Goal: Information Seeking & Learning: Find specific fact

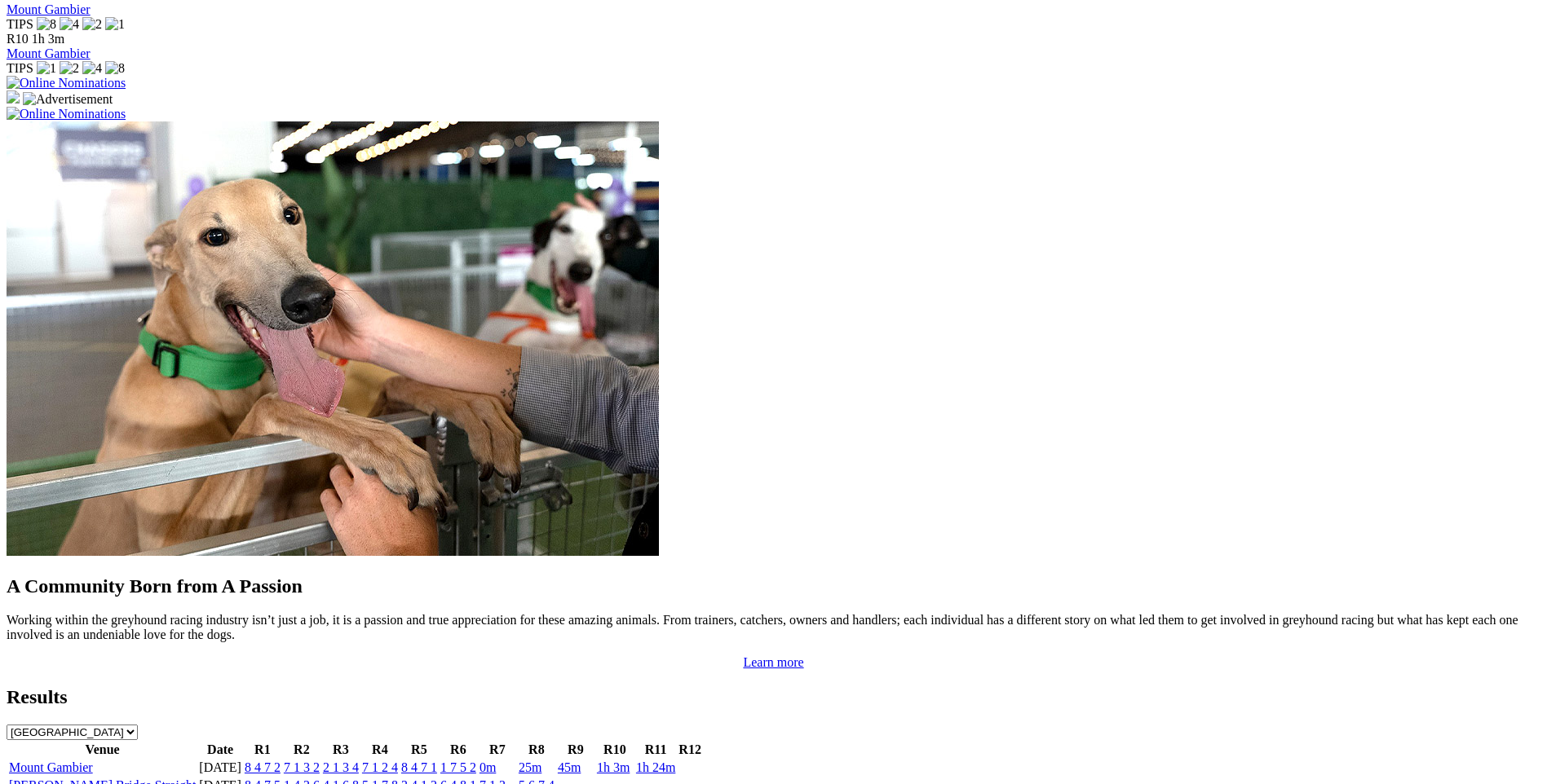
scroll to position [1304, 0]
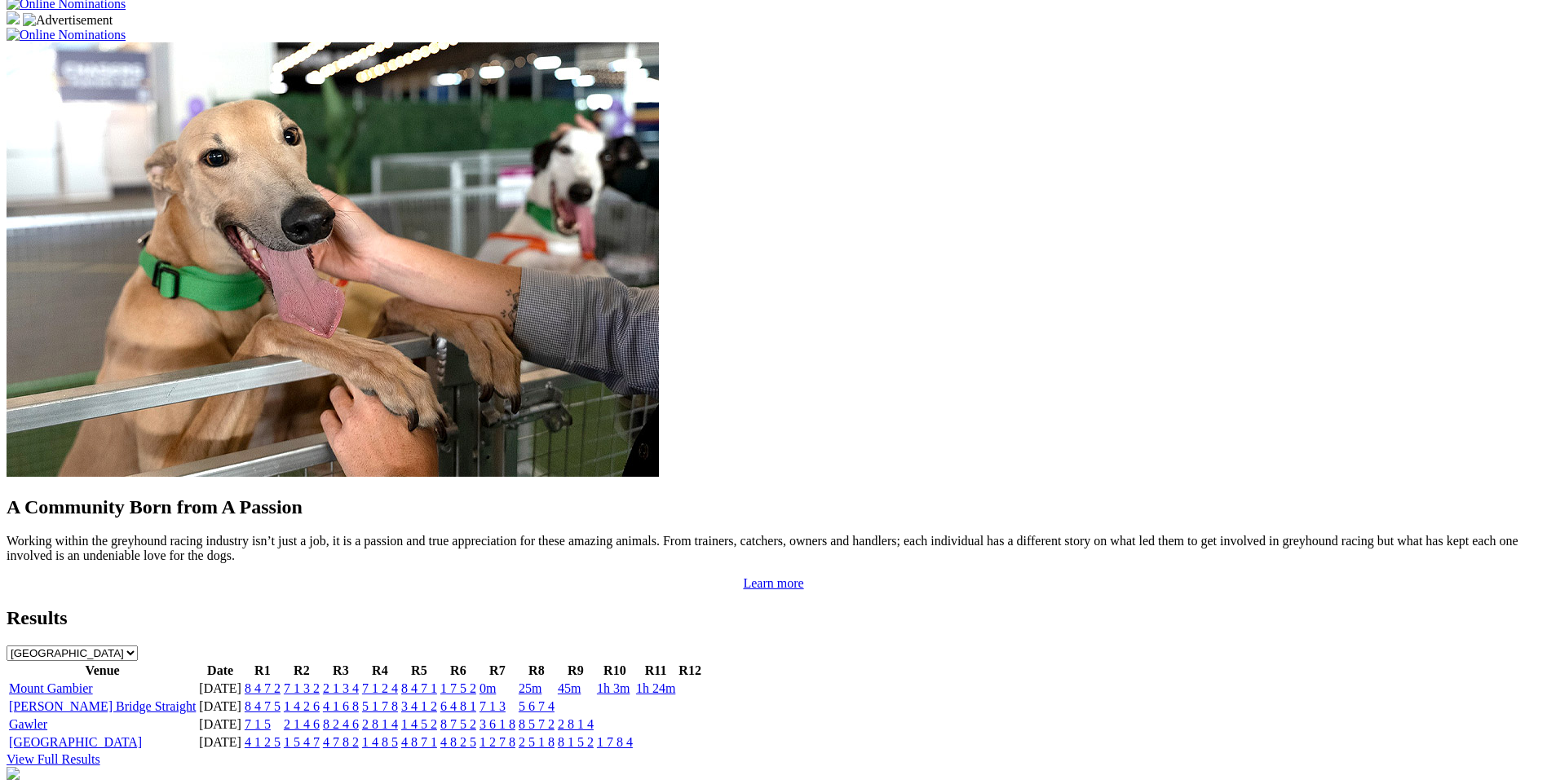
click at [281, 681] on link "8 4 7 2" at bounding box center [263, 688] width 36 height 14
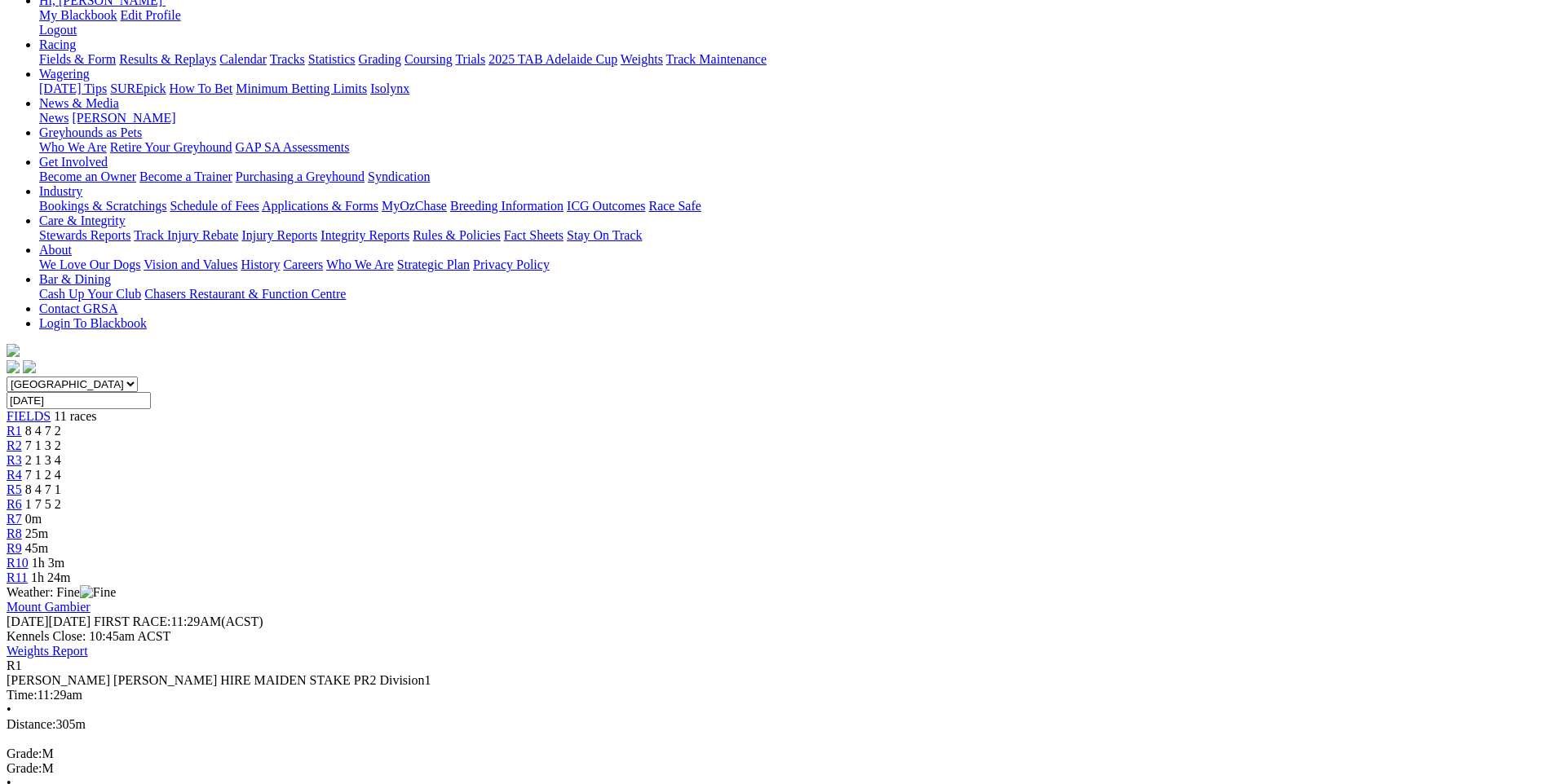
scroll to position [245, 0]
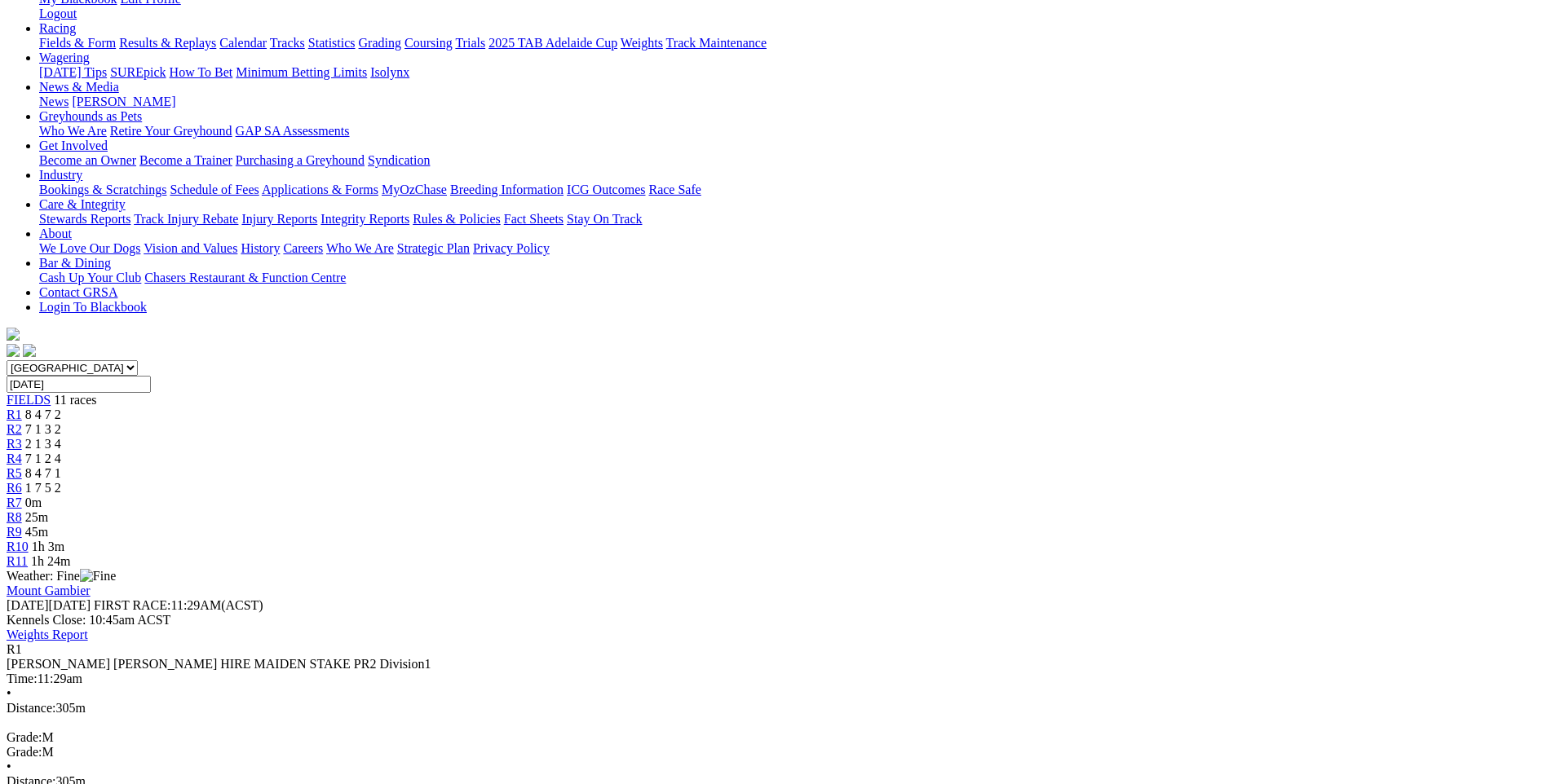
click at [511, 422] on div "R2 7 1 3 2" at bounding box center [773, 430] width 1534 height 15
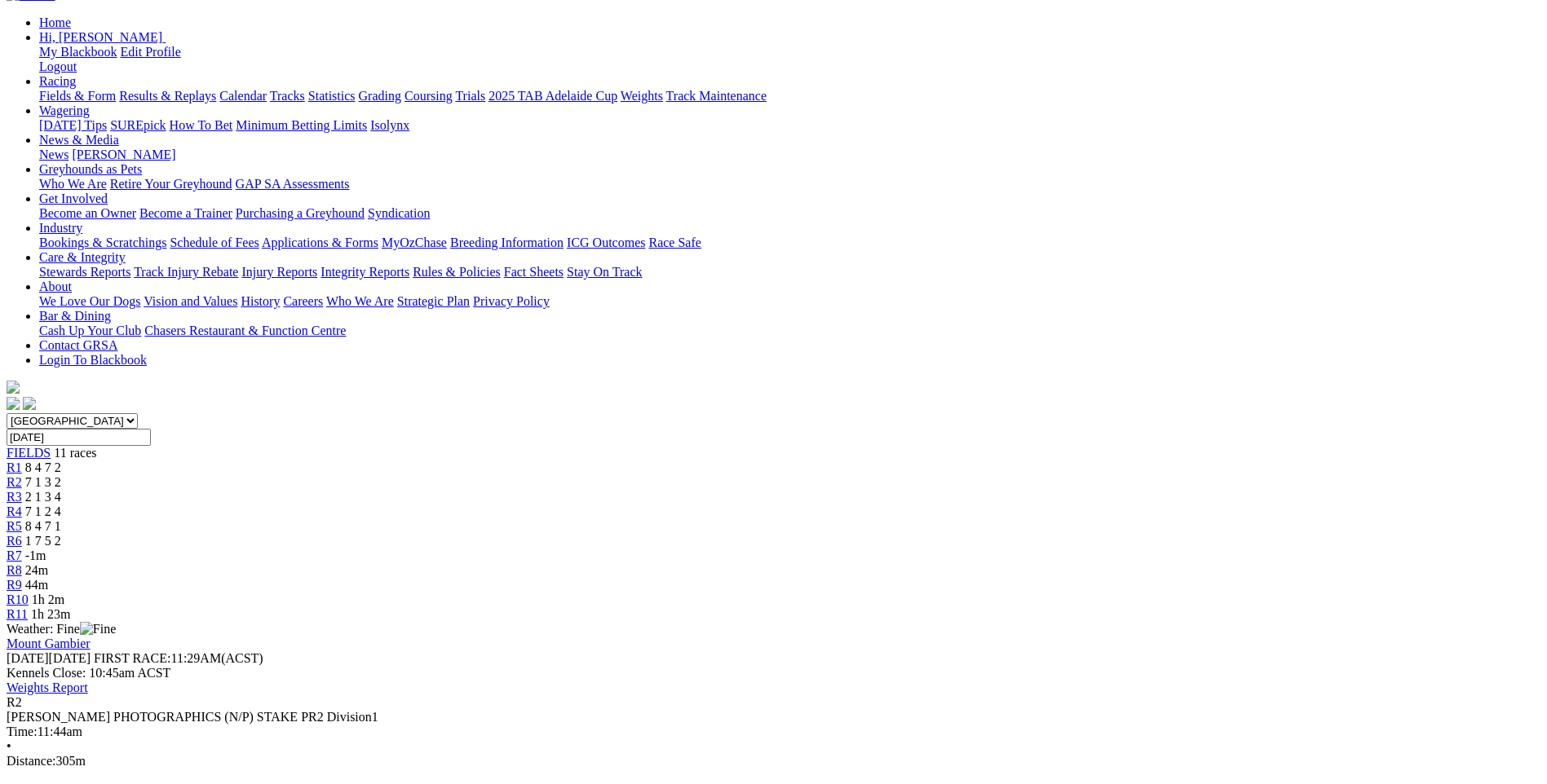
scroll to position [163, 0]
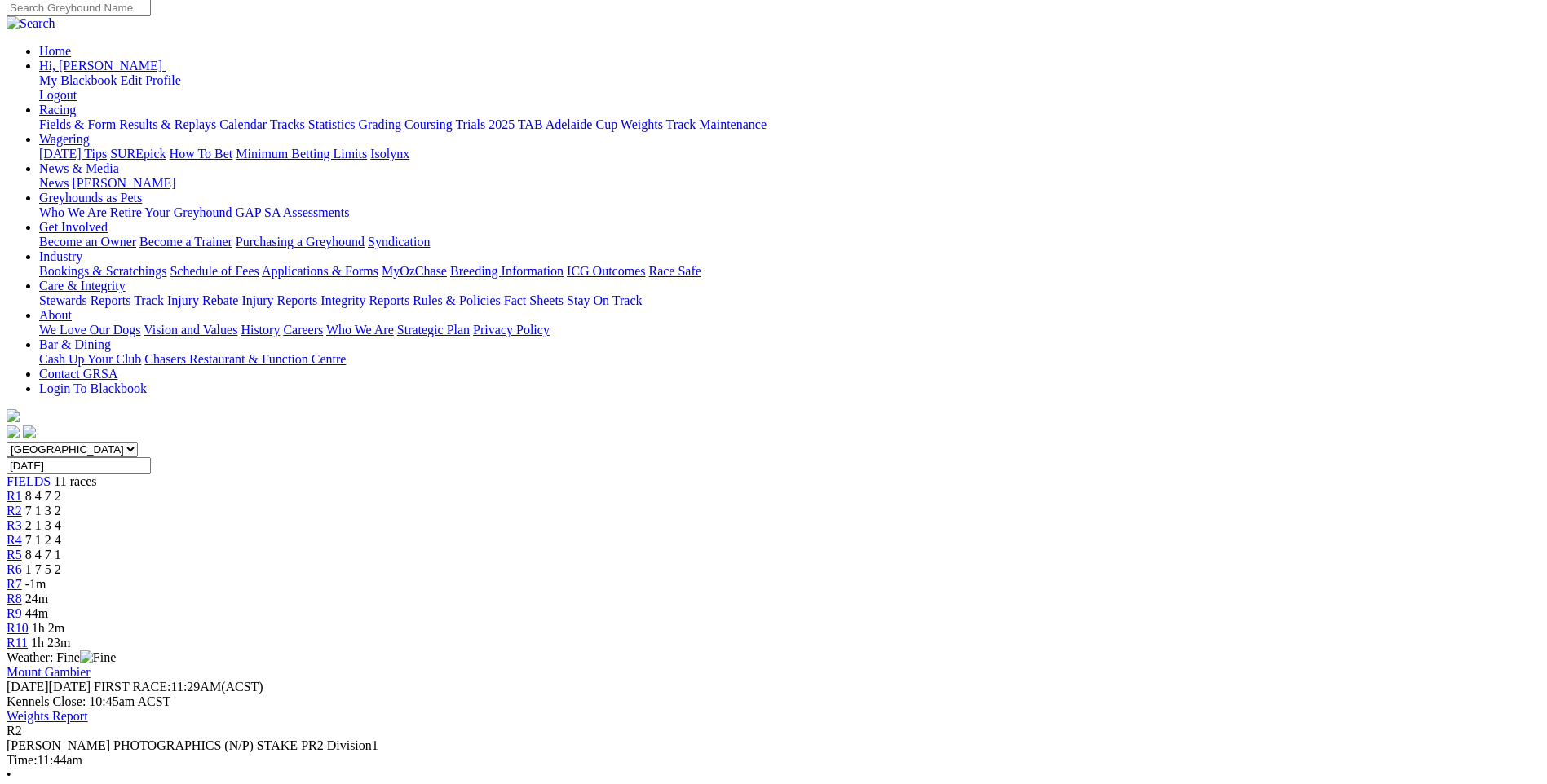
click at [577, 519] on div "R3 2 1 3 4" at bounding box center [773, 526] width 1534 height 15
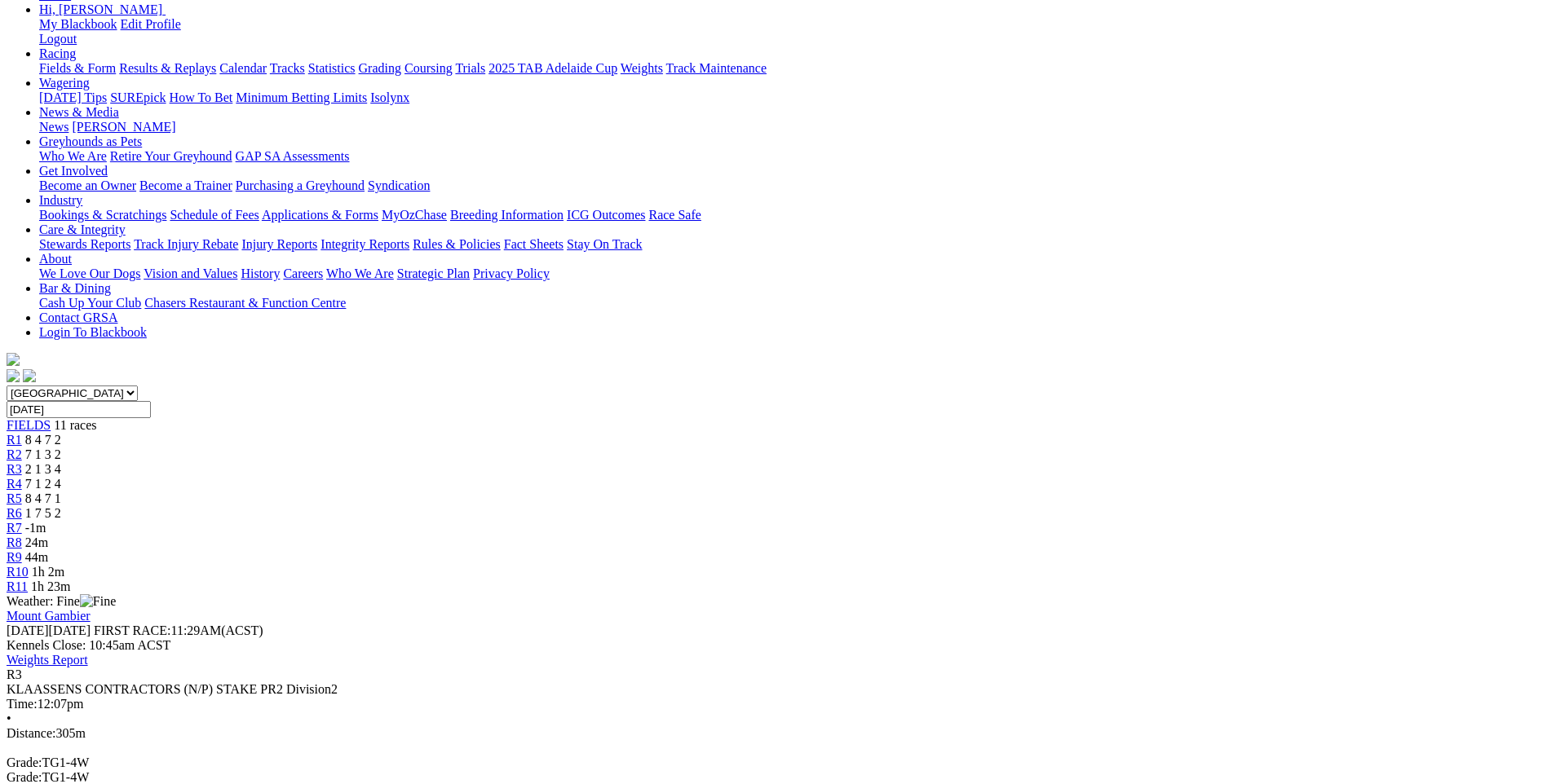
scroll to position [81, 0]
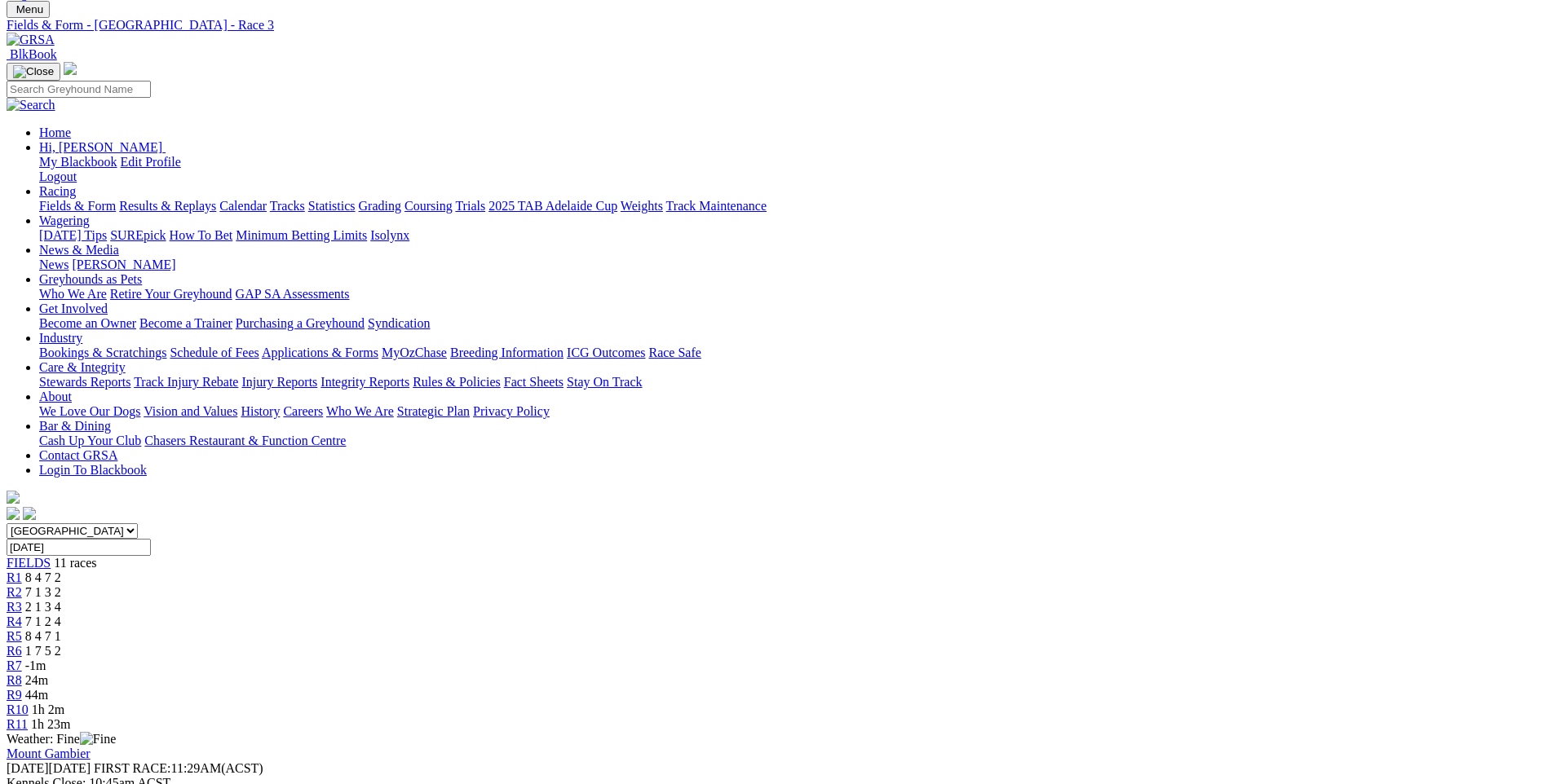
click at [61, 615] on span "7 1 2 4" at bounding box center [43, 622] width 36 height 14
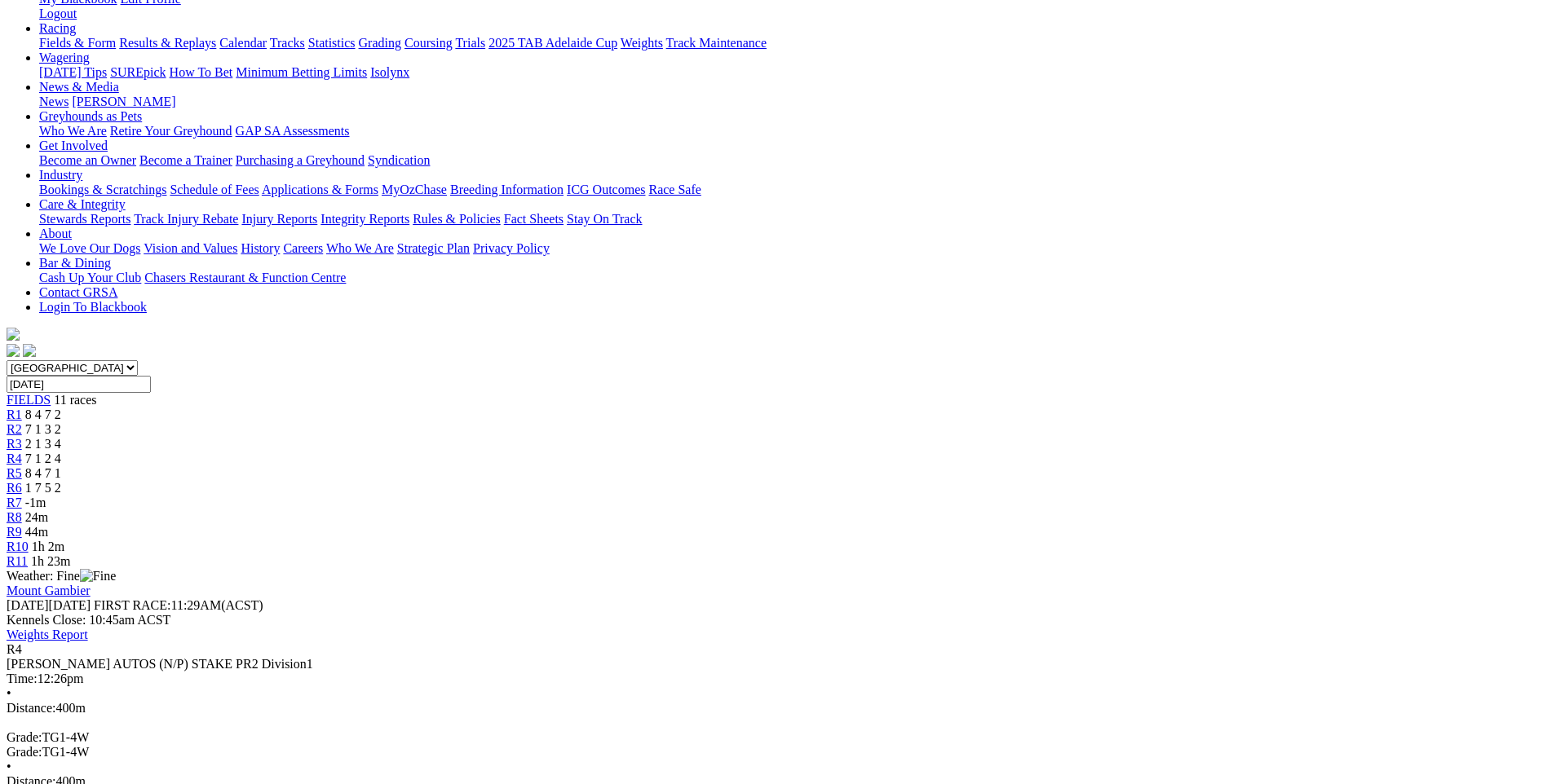
scroll to position [163, 0]
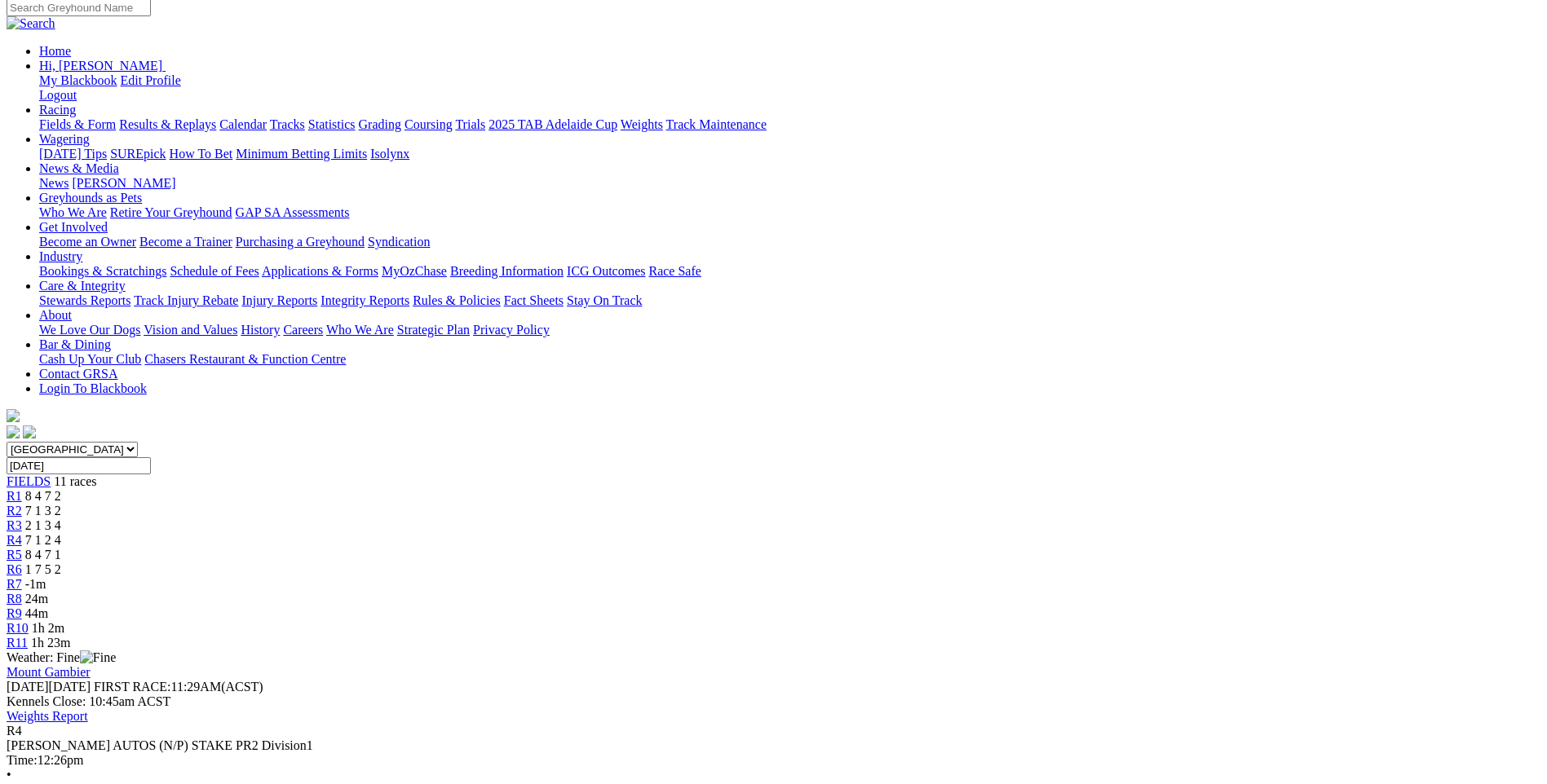
click at [22, 548] on link "R5" at bounding box center [14, 554] width 15 height 14
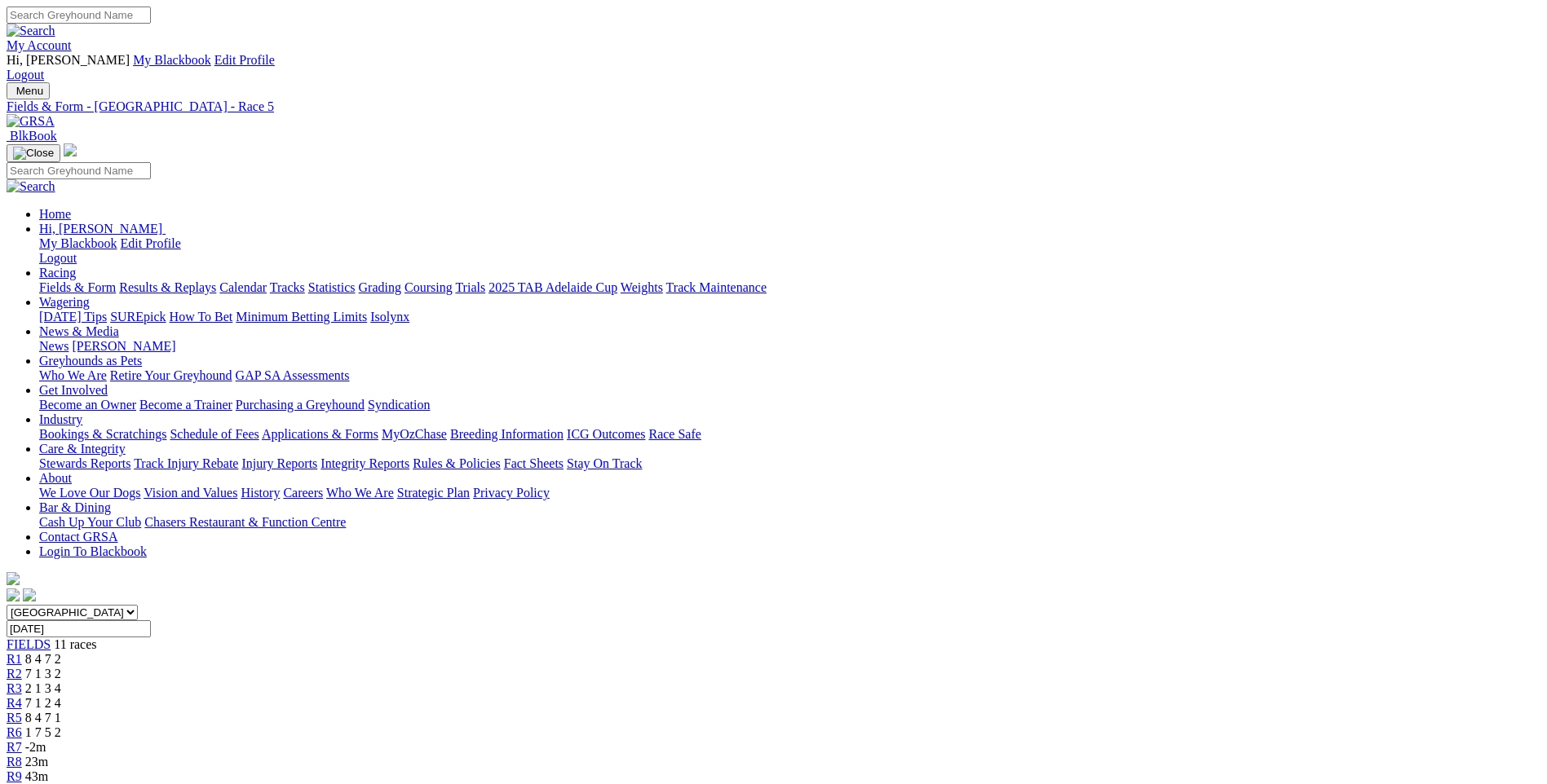
click at [22, 725] on span "R6" at bounding box center [14, 732] width 15 height 14
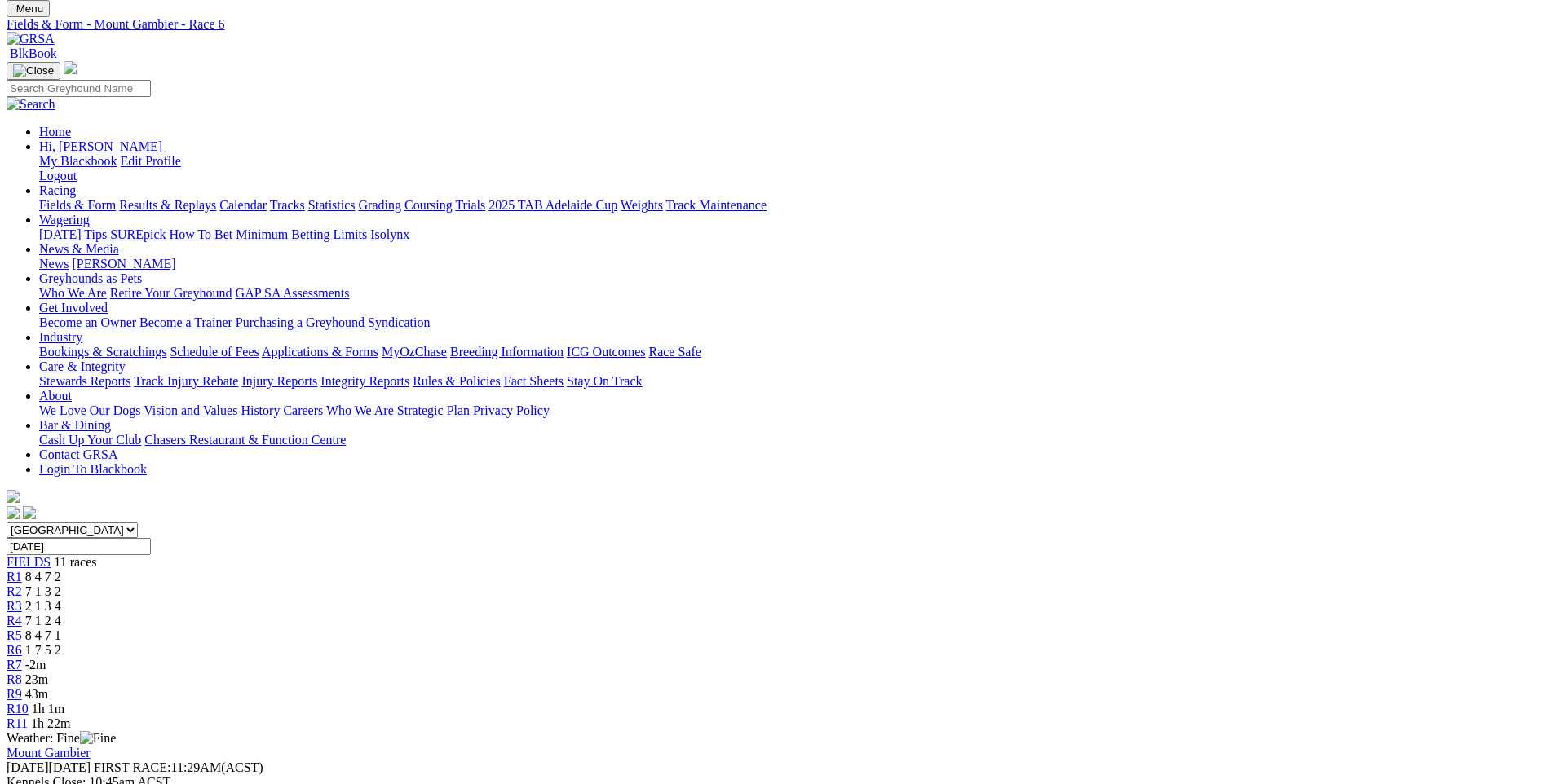
scroll to position [81, 0]
click at [407, 571] on div "R1 8 4 7 2" at bounding box center [773, 578] width 1534 height 15
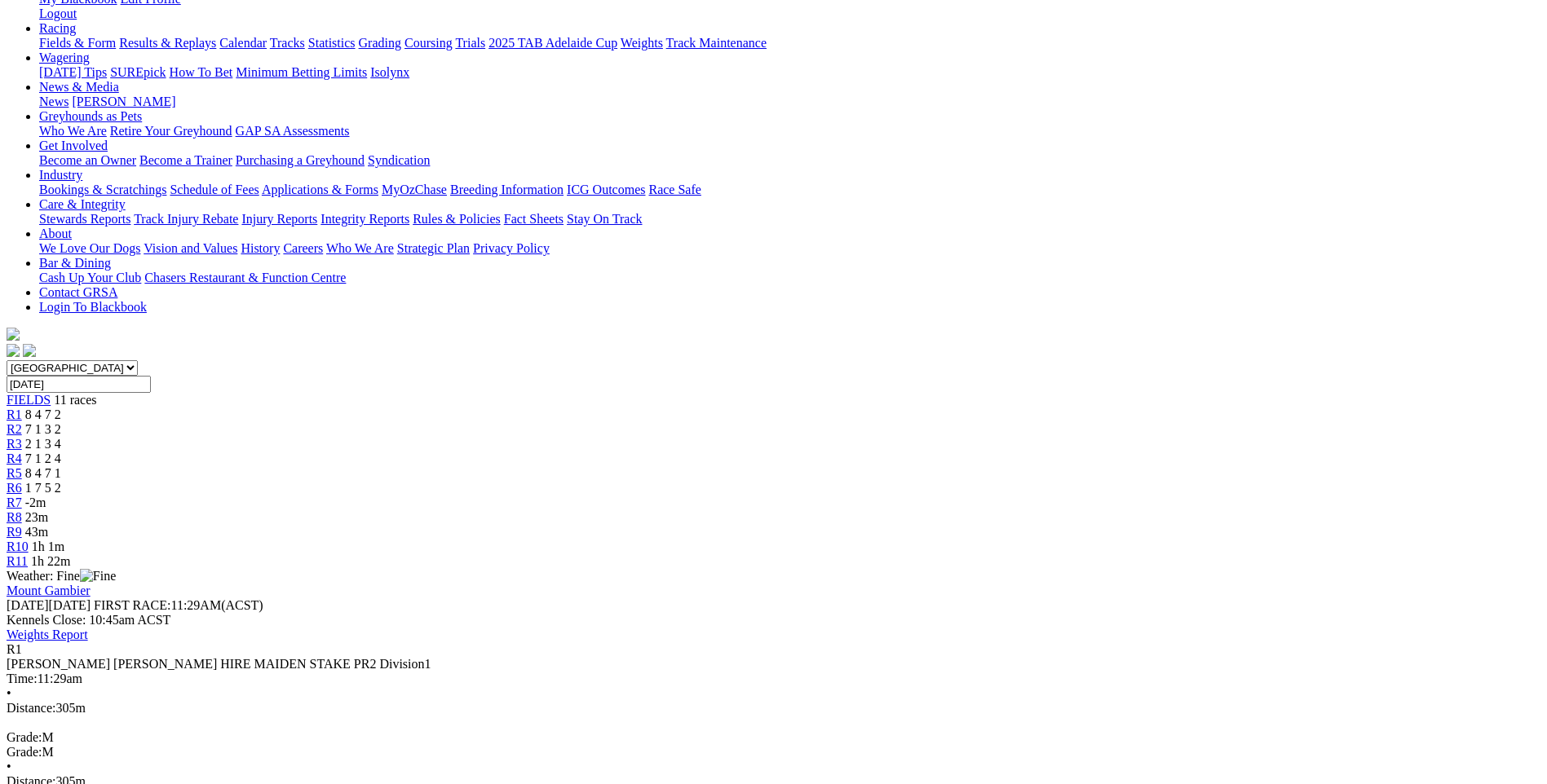
scroll to position [163, 0]
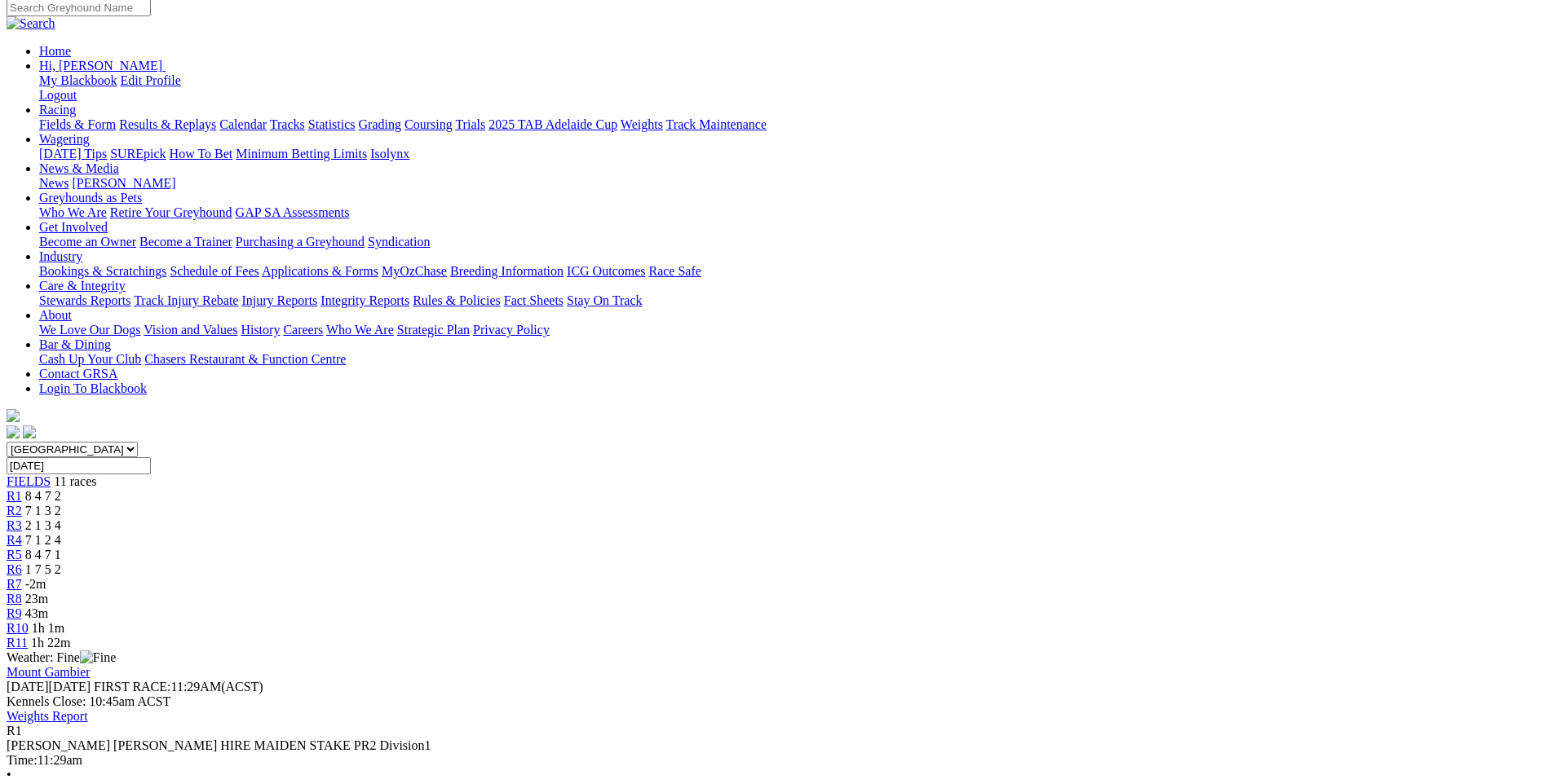
click at [22, 503] on link "R2" at bounding box center [14, 510] width 15 height 14
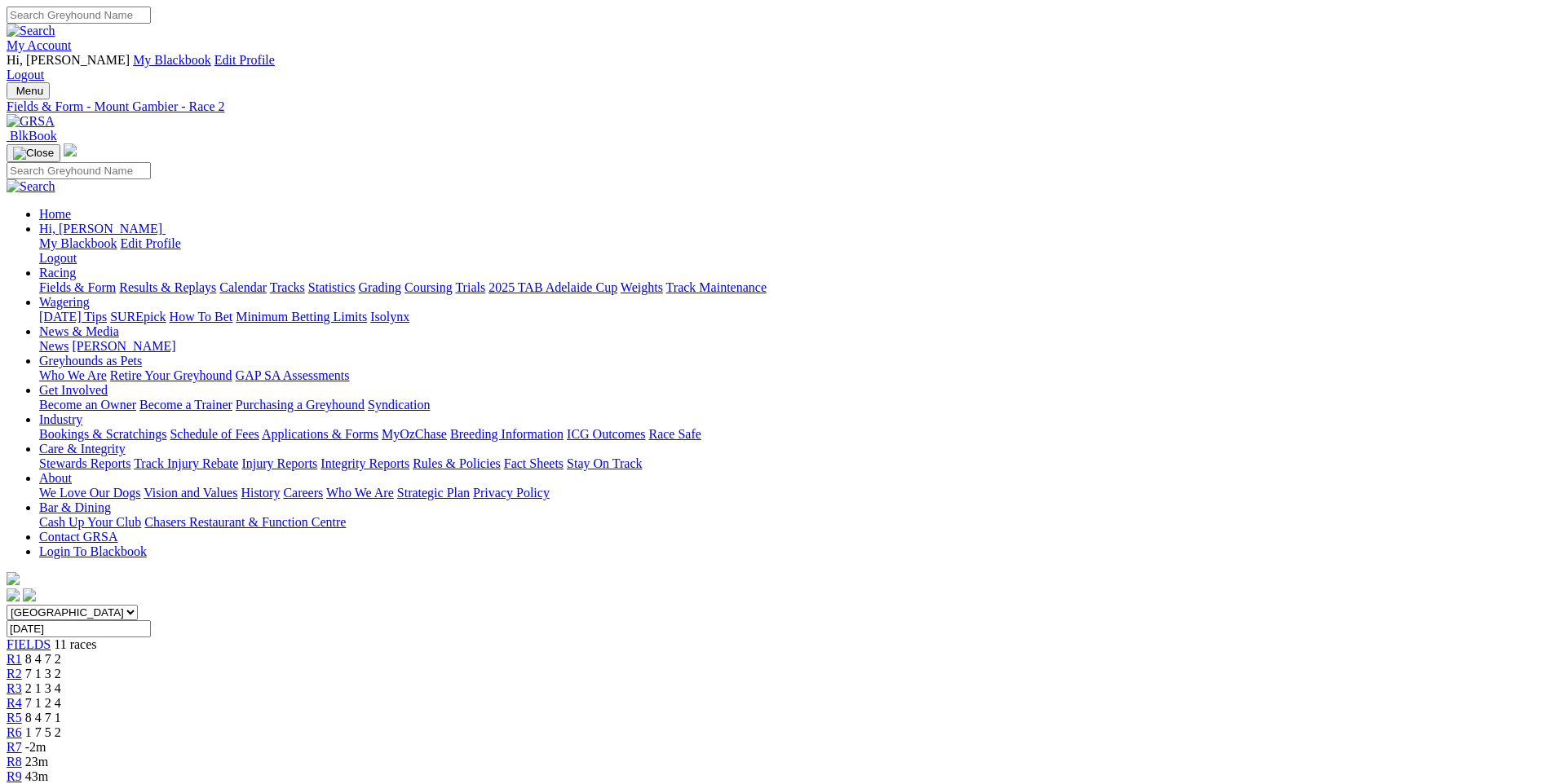
click at [22, 681] on span "R3" at bounding box center [14, 688] width 15 height 14
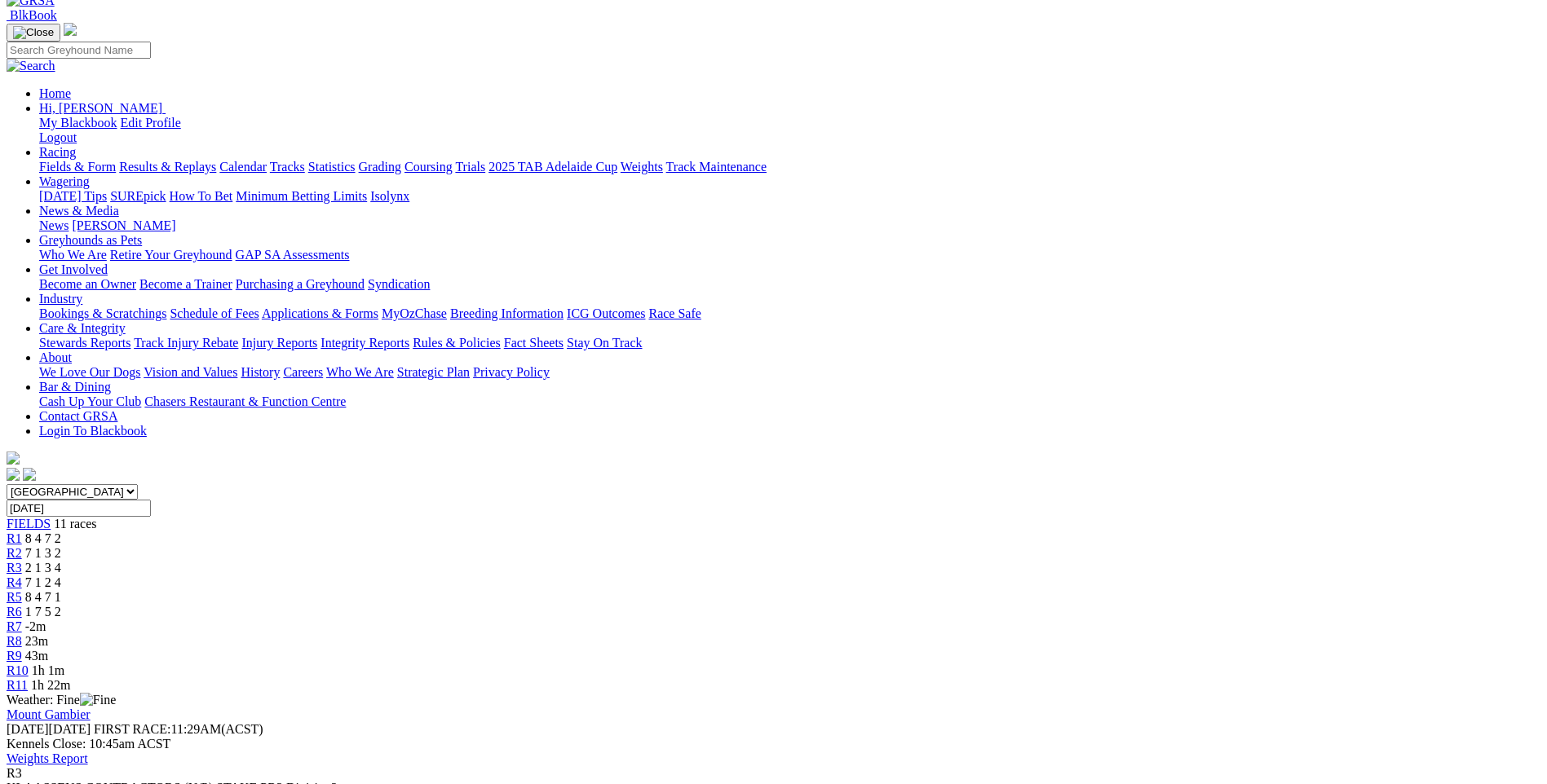
scroll to position [163, 0]
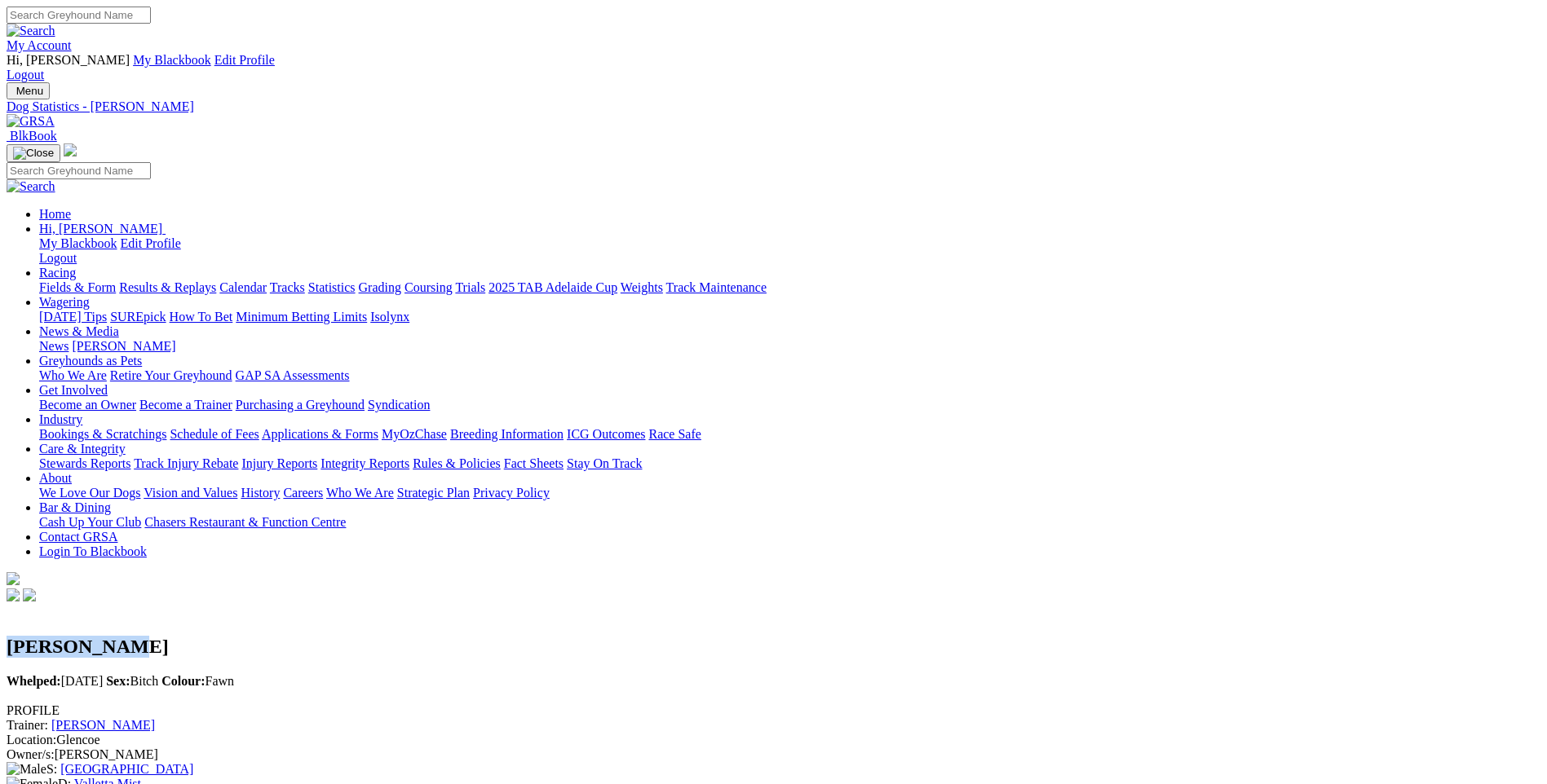
drag, startPoint x: 312, startPoint y: 199, endPoint x: 432, endPoint y: 195, distance: 120.1
click at [432, 636] on h2 "[PERSON_NAME]" at bounding box center [773, 646] width 1534 height 22
copy h2 "[PERSON_NAME]"
